Goal: Task Accomplishment & Management: Use online tool/utility

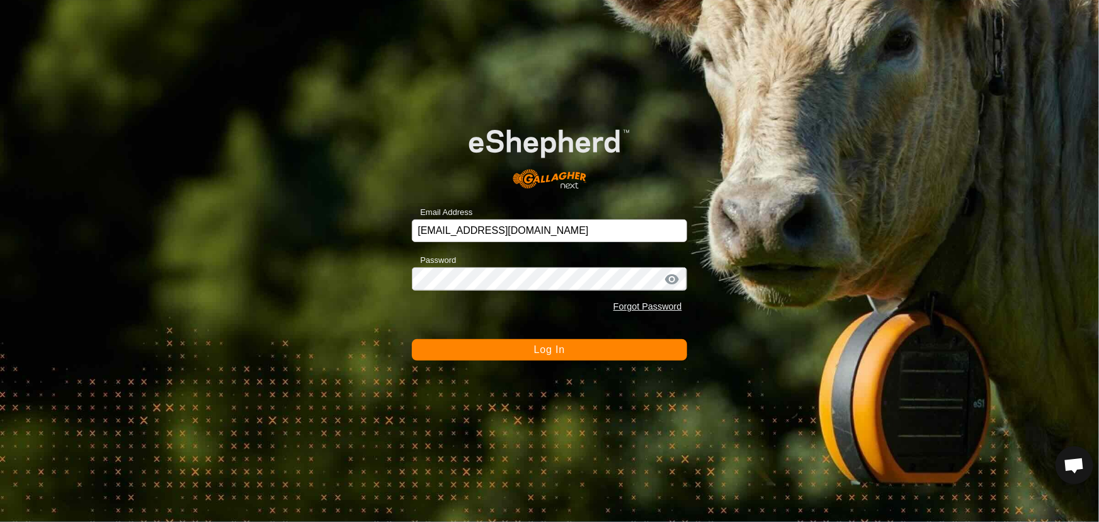
click at [482, 341] on button "Log In" at bounding box center [549, 349] width 275 height 21
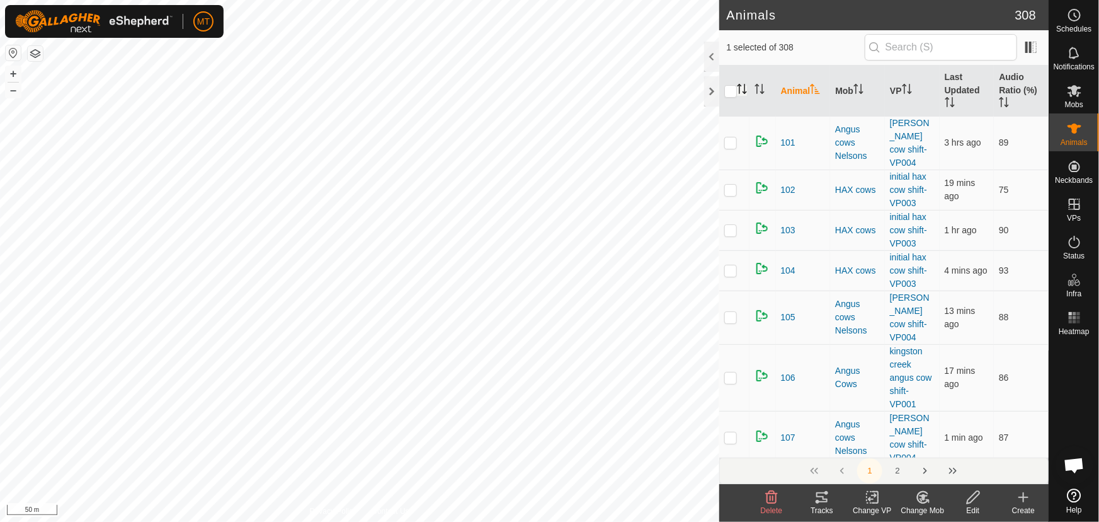
click at [743, 93] on icon "Activate to sort" at bounding box center [744, 92] width 4 height 3
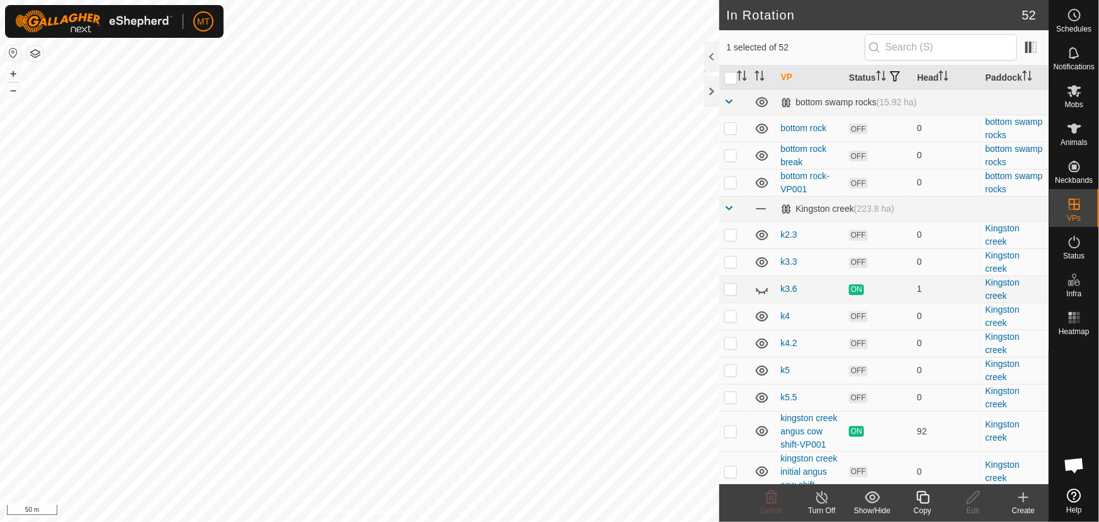
click at [924, 493] on icon at bounding box center [923, 497] width 16 height 15
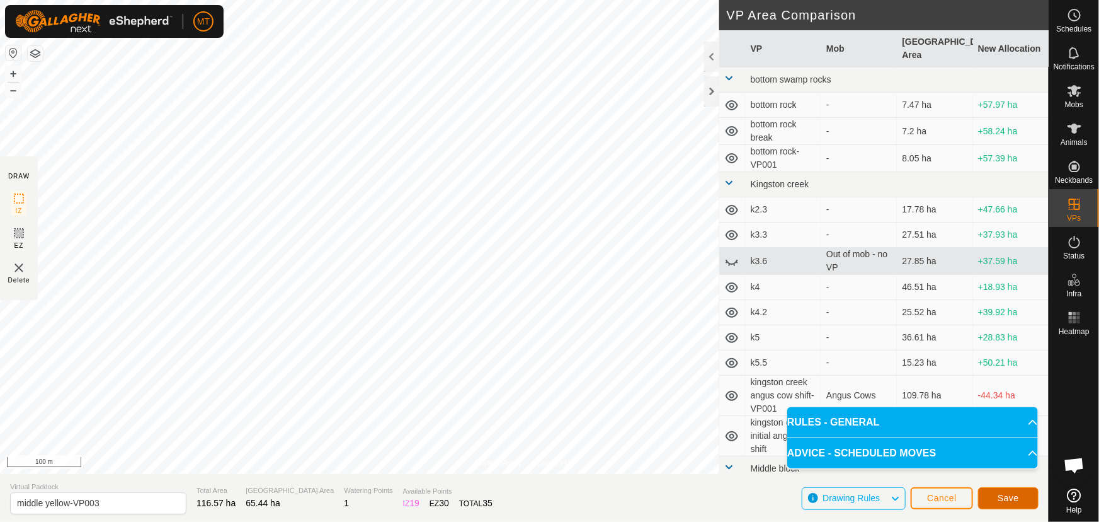
click at [1016, 496] on span "Save" at bounding box center [1008, 498] width 21 height 10
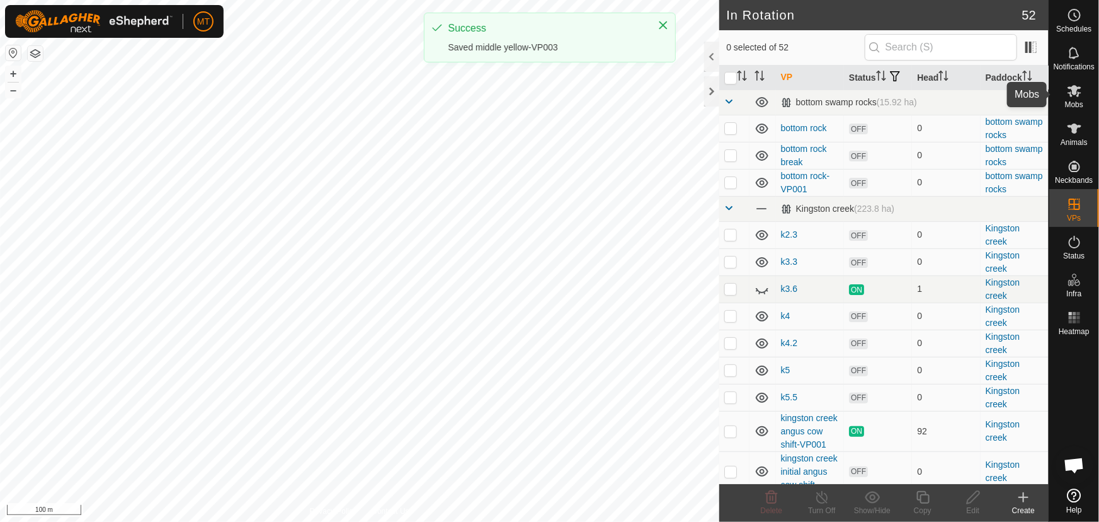
click at [1081, 96] on icon at bounding box center [1074, 90] width 15 height 15
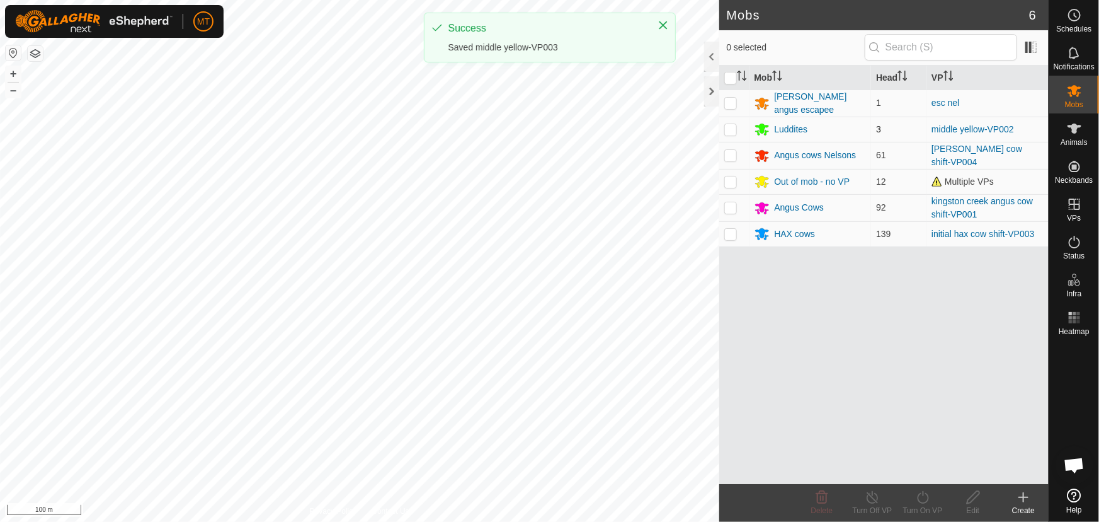
click at [732, 130] on p-checkbox at bounding box center [731, 129] width 13 height 10
checkbox input "true"
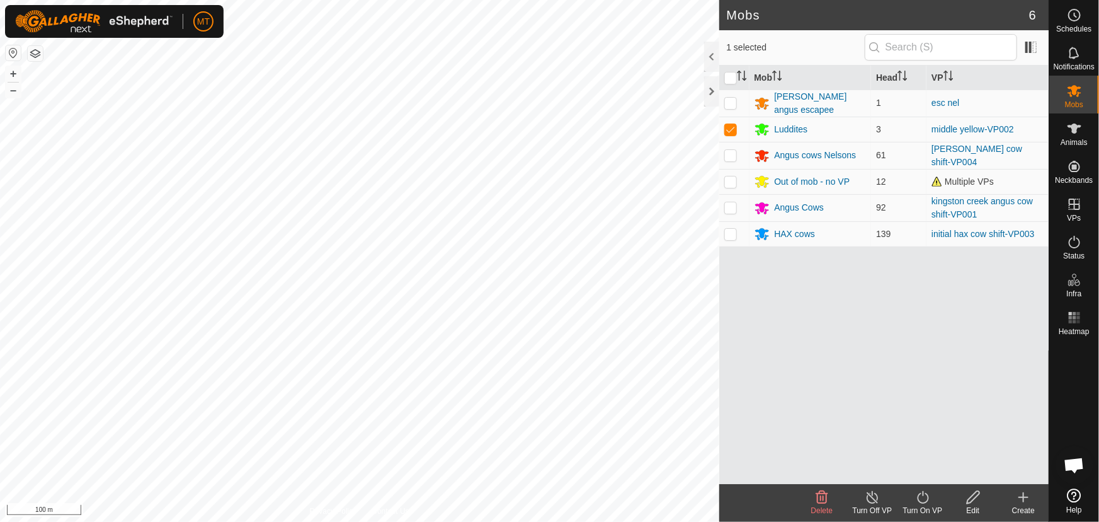
click at [921, 494] on icon at bounding box center [923, 497] width 16 height 15
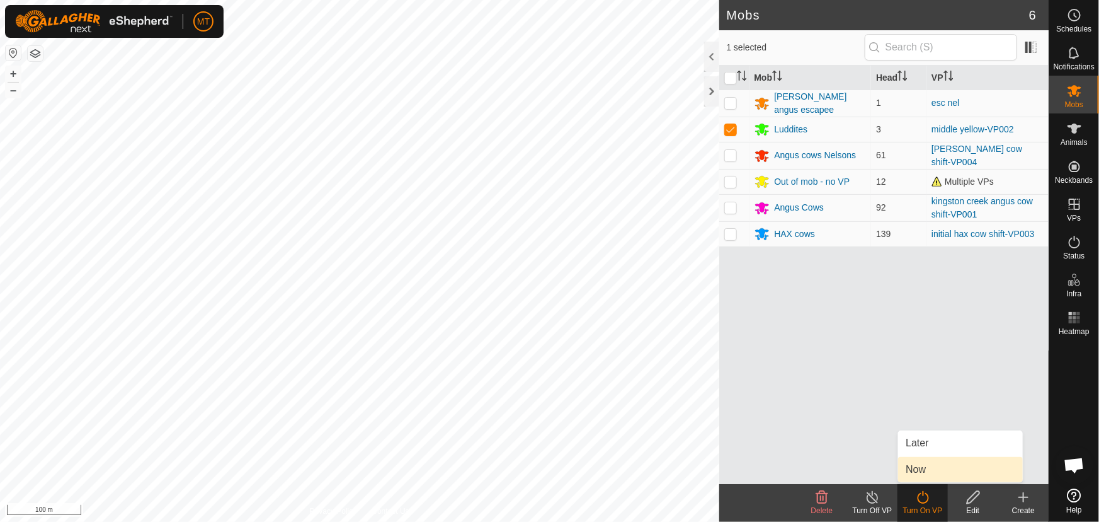
click at [920, 458] on link "Now" at bounding box center [960, 469] width 125 height 25
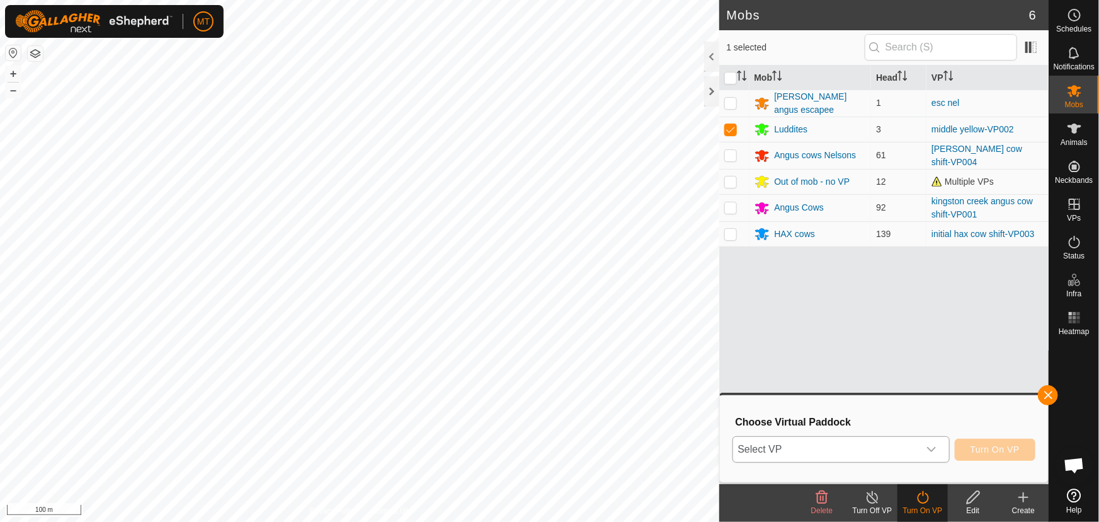
click at [861, 442] on span "Select VP" at bounding box center [826, 449] width 186 height 25
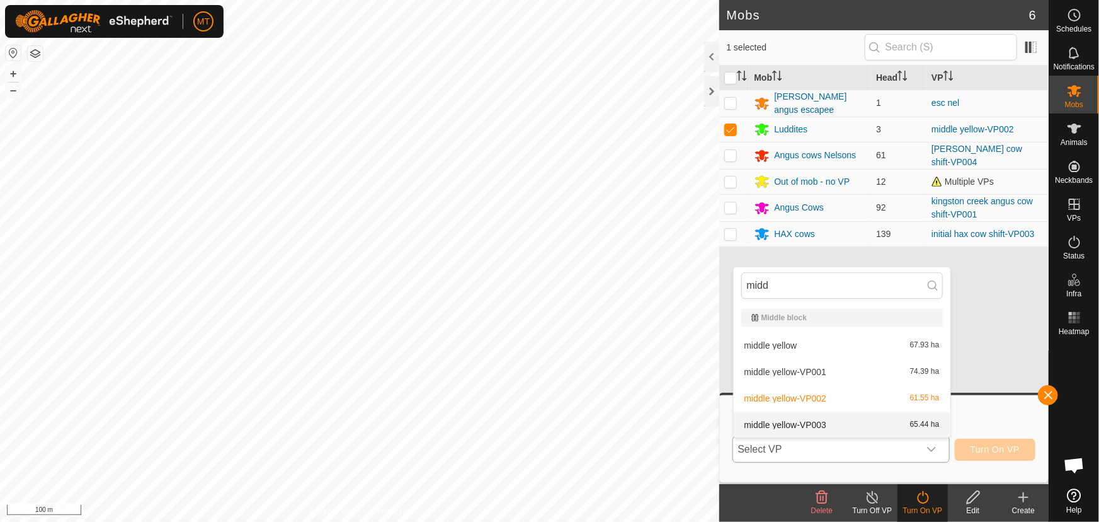
type input "midd"
click at [801, 416] on li "middle yellow-VP003 65.44 ha" at bounding box center [842, 424] width 217 height 25
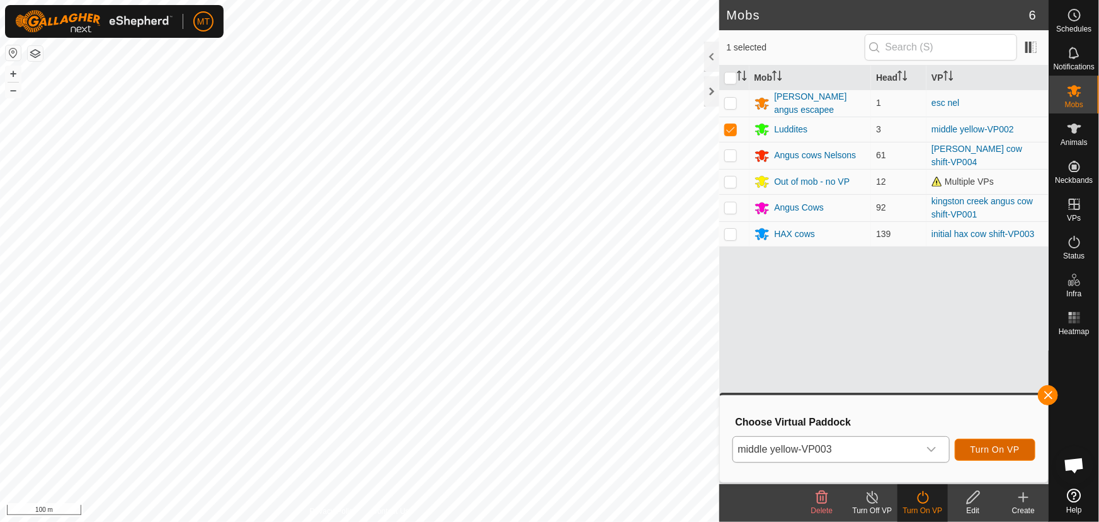
click at [1015, 448] on span "Turn On VP" at bounding box center [995, 449] width 49 height 10
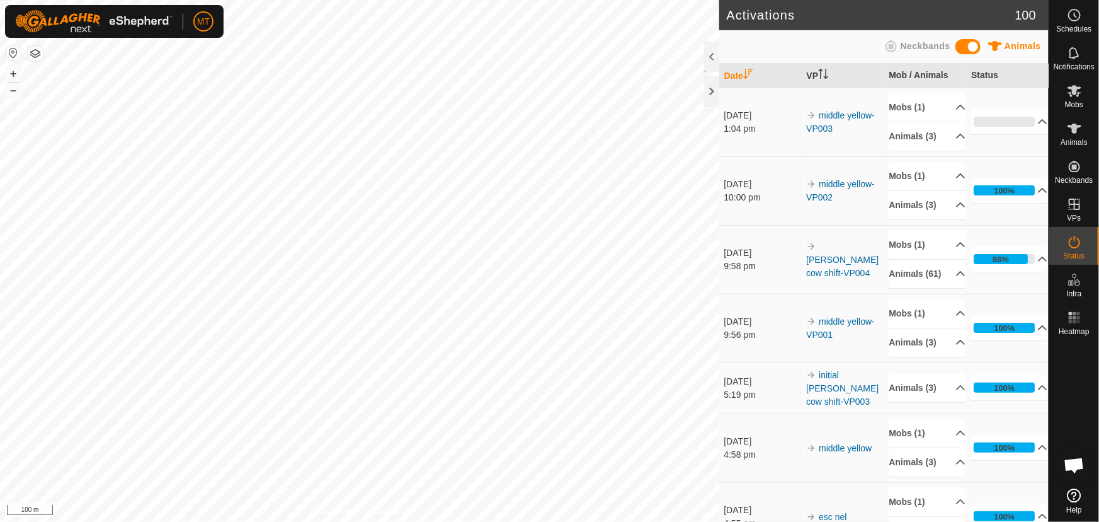
click at [324, 521] on html "MT Schedules Notifications Mobs Animals Neckbands VPs Status Infra Heatmap Help…" at bounding box center [549, 261] width 1099 height 522
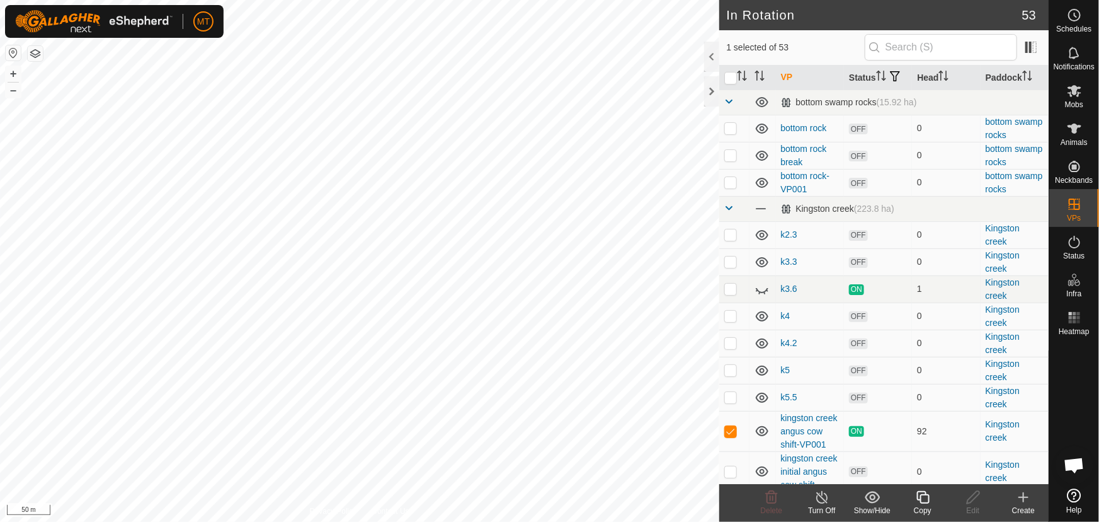
click at [922, 495] on icon at bounding box center [923, 497] width 16 height 15
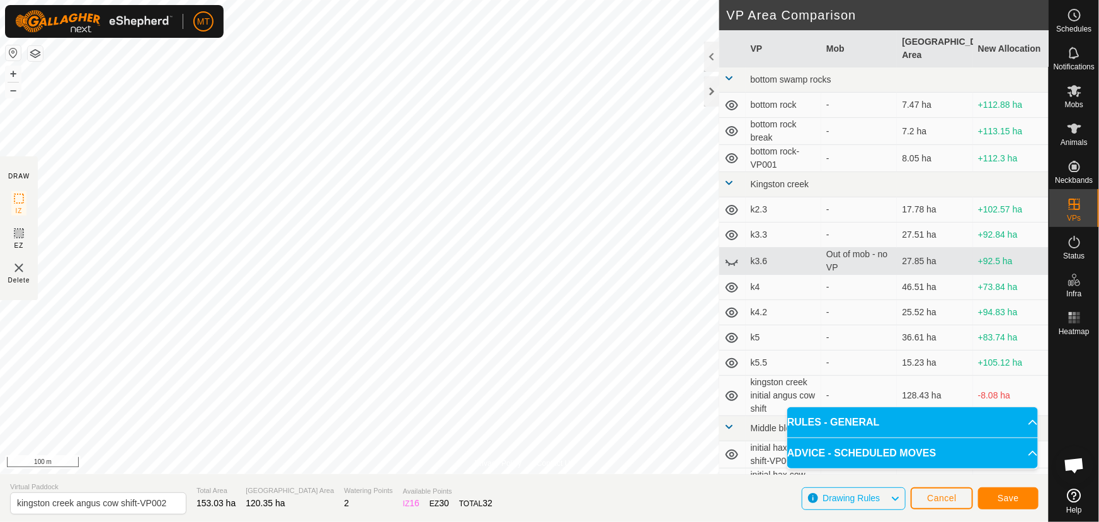
click at [385, 497] on div "Privacy Policy Contact Us Type: Inclusion Zone undefined Animal + – ⇧ i 100 m D…" at bounding box center [524, 261] width 1049 height 522
click at [996, 501] on button "Save" at bounding box center [1008, 498] width 60 height 22
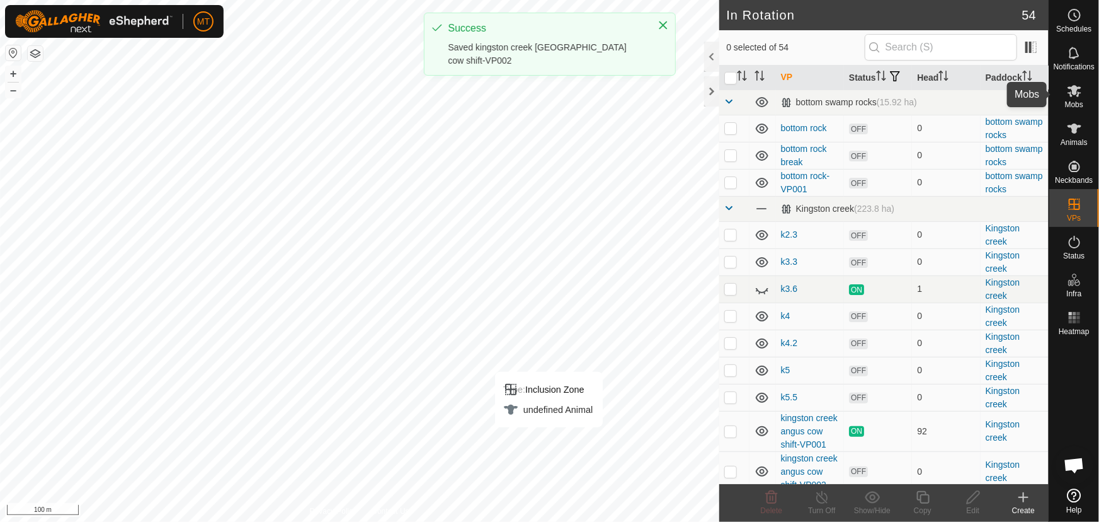
click at [1076, 101] on span "Mobs" at bounding box center [1074, 105] width 18 height 8
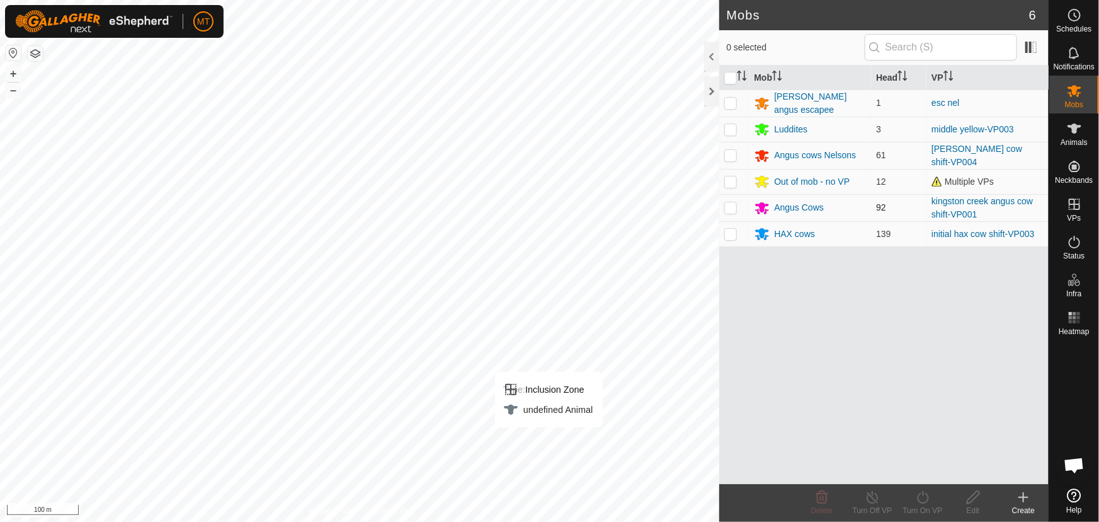
click at [727, 208] on p-checkbox at bounding box center [731, 207] width 13 height 10
checkbox input "true"
click at [924, 503] on icon at bounding box center [923, 497] width 16 height 15
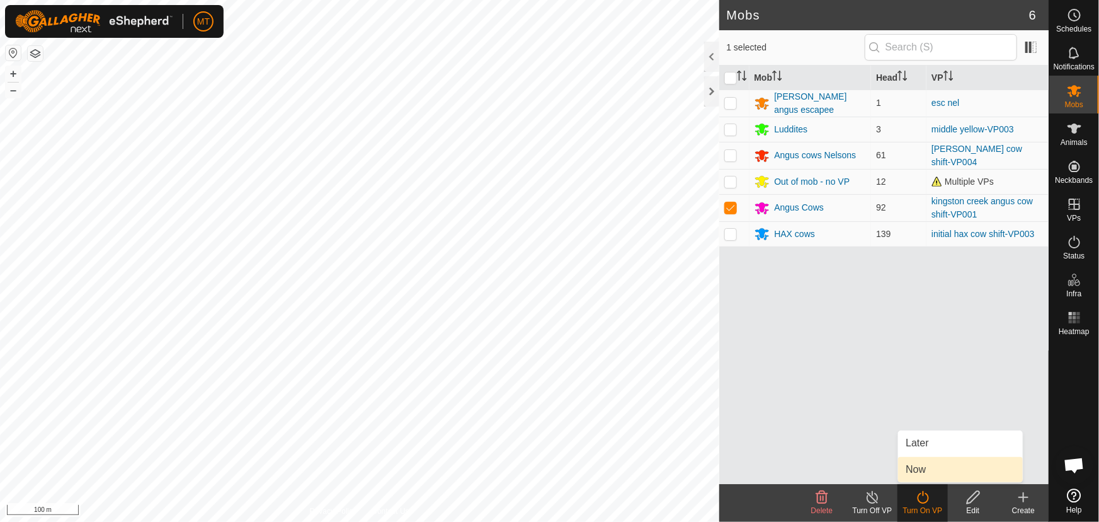
click at [919, 469] on link "Now" at bounding box center [960, 469] width 125 height 25
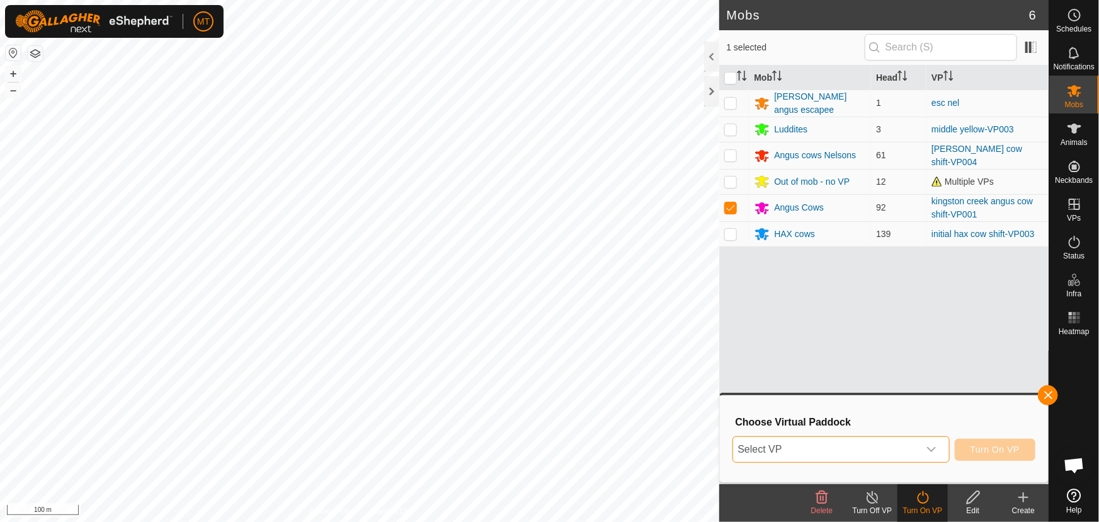
click at [856, 450] on span "Select VP" at bounding box center [826, 449] width 186 height 25
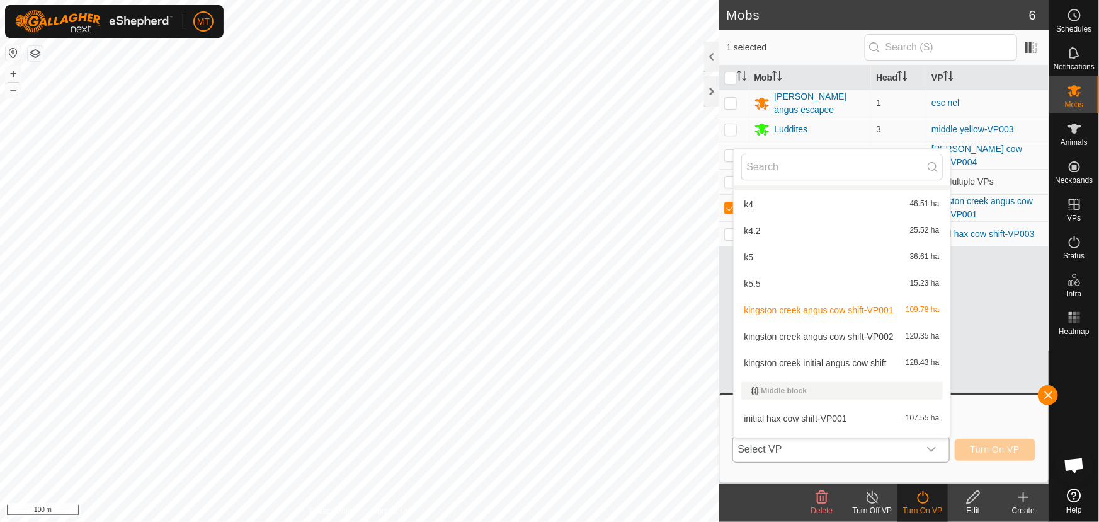
scroll to position [245, 0]
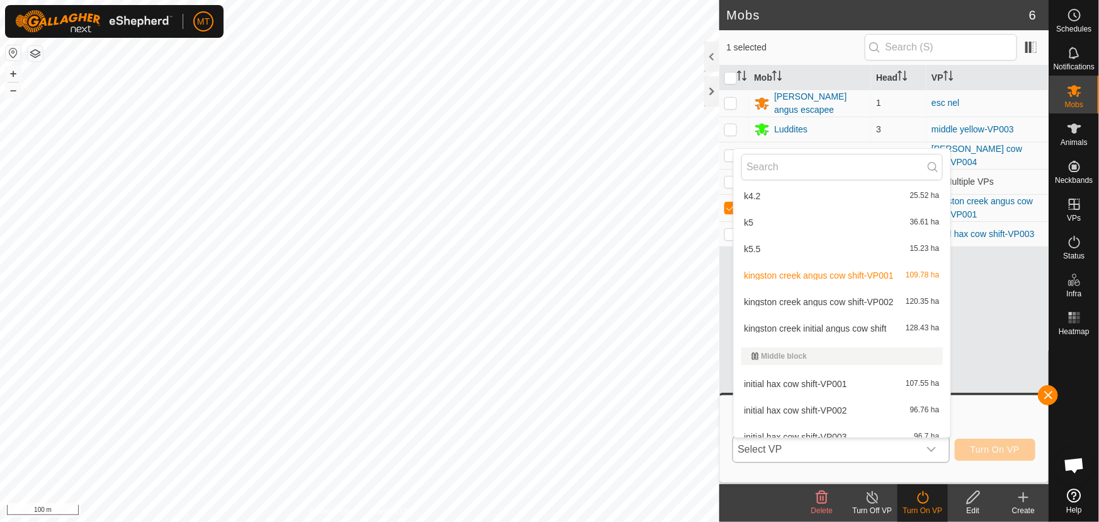
click at [856, 303] on span "kingston creek angus cow shift-VP002" at bounding box center [819, 301] width 149 height 9
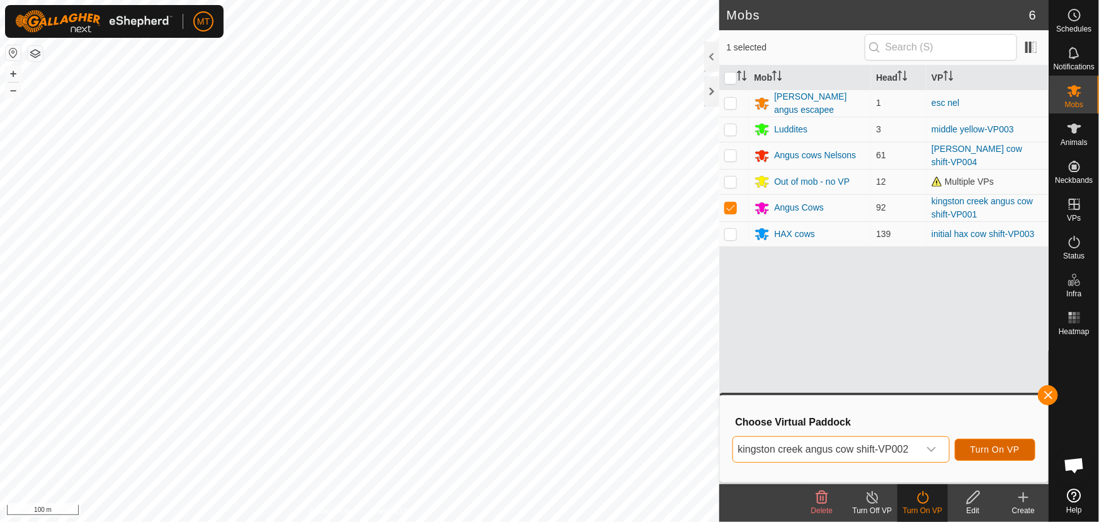
click at [994, 444] on span "Turn On VP" at bounding box center [995, 449] width 49 height 10
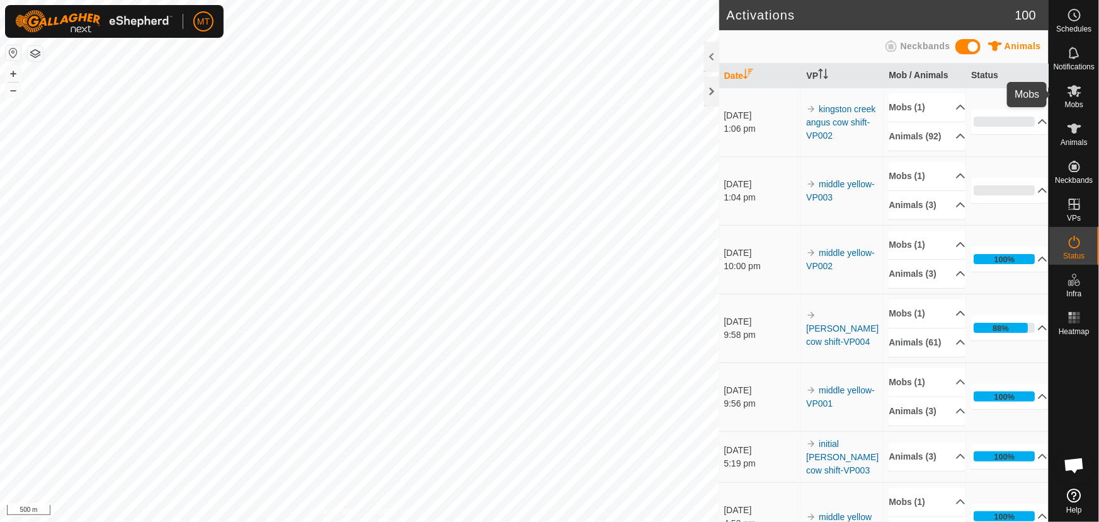
click at [1073, 95] on icon at bounding box center [1074, 90] width 15 height 15
